Goal: Use online tool/utility: Utilize a website feature to perform a specific function

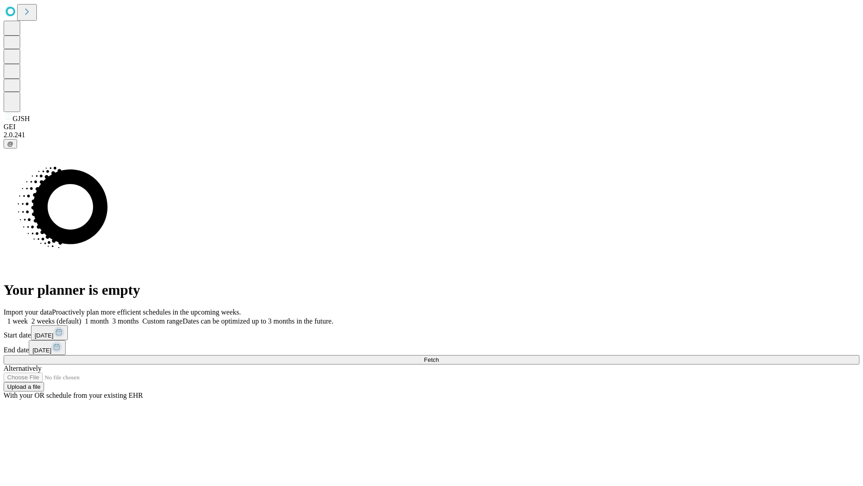
click at [439, 356] on span "Fetch" at bounding box center [431, 359] width 15 height 7
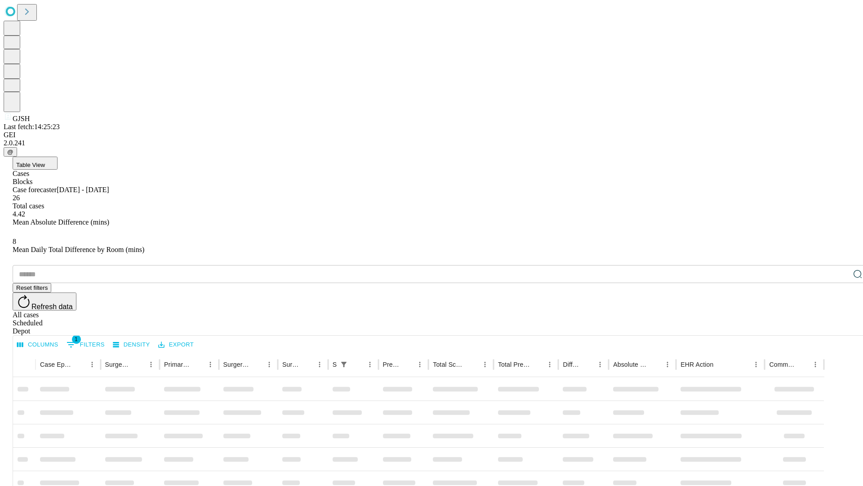
click at [45, 161] on span "Table View" at bounding box center [30, 164] width 29 height 7
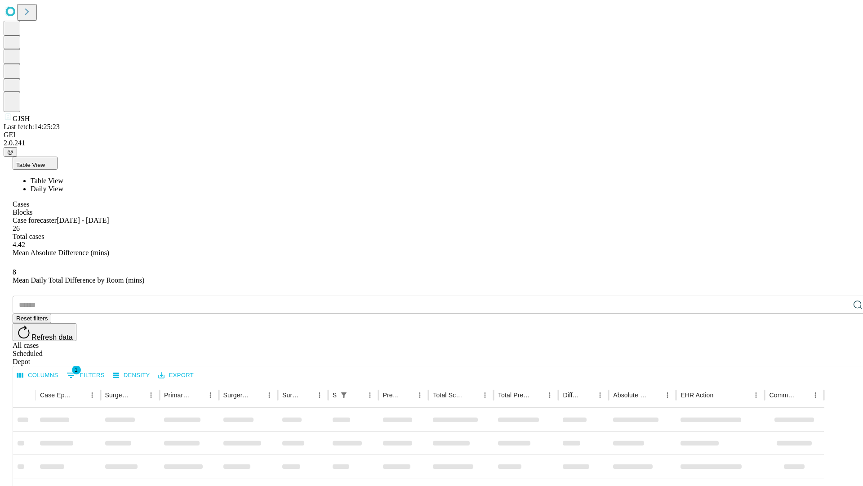
click at [63, 185] on span "Daily View" at bounding box center [47, 189] width 33 height 8
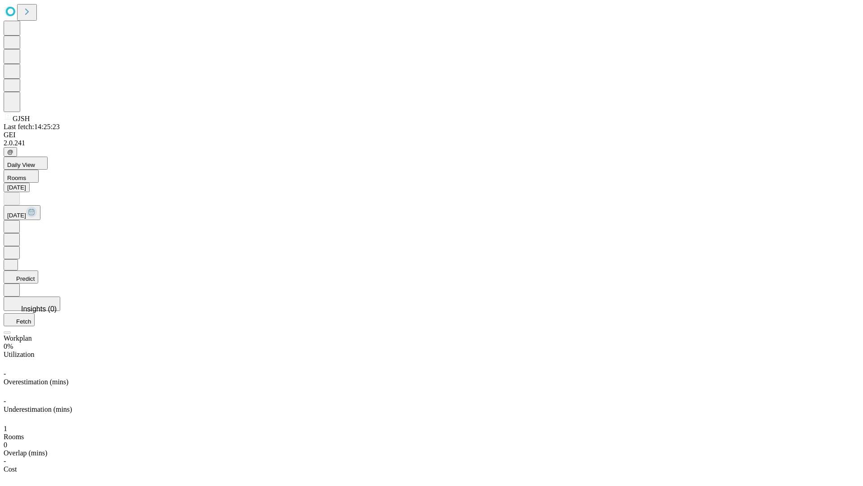
click at [38, 270] on button "Predict" at bounding box center [21, 276] width 35 height 13
